Goal: Task Accomplishment & Management: Use online tool/utility

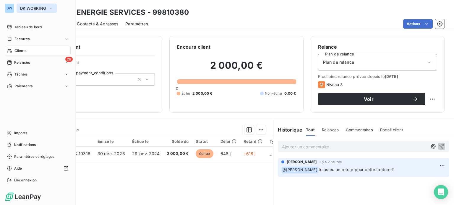
click at [21, 8] on span "DK WORKING" at bounding box center [33, 8] width 26 height 5
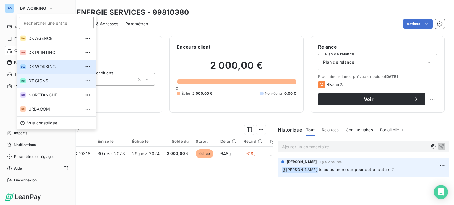
click at [45, 81] on span "DT SIGNS" at bounding box center [54, 81] width 52 height 6
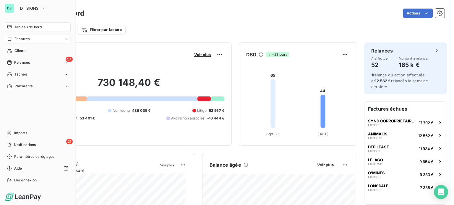
click at [27, 41] on span "Factures" at bounding box center [21, 38] width 15 height 5
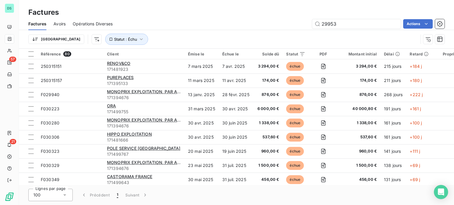
type input "29953"
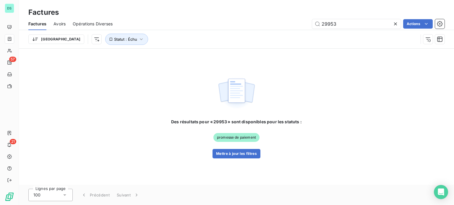
click at [395, 23] on icon at bounding box center [395, 23] width 3 height 3
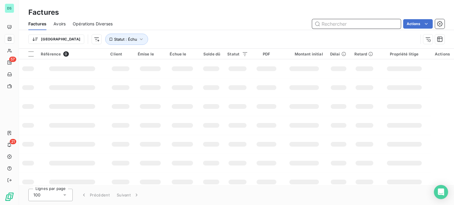
drag, startPoint x: 354, startPoint y: 23, endPoint x: 375, endPoint y: 16, distance: 22.2
click at [365, 18] on div "Factures Avoirs Opérations Diverses Actions" at bounding box center [236, 24] width 435 height 12
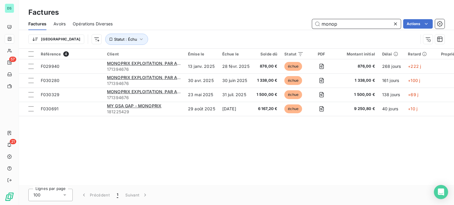
drag, startPoint x: 338, startPoint y: 24, endPoint x: 277, endPoint y: 26, distance: 60.6
click at [277, 26] on div "monop Actions" at bounding box center [282, 23] width 325 height 9
type input "f029953"
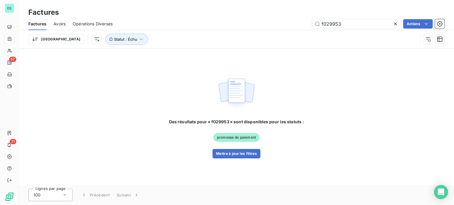
click at [396, 23] on icon at bounding box center [396, 24] width 6 height 6
